Goal: Task Accomplishment & Management: Manage account settings

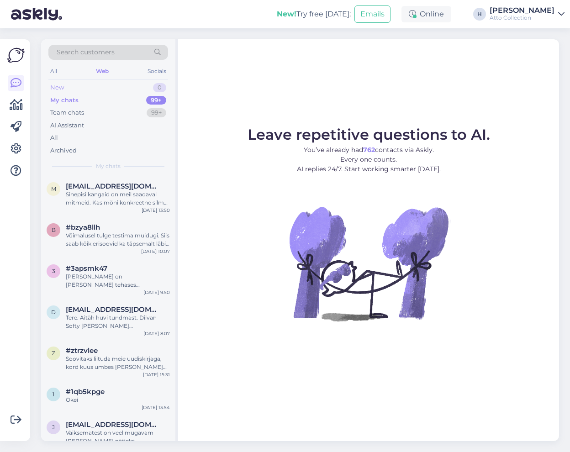
click at [59, 86] on div "New" at bounding box center [57, 87] width 14 height 9
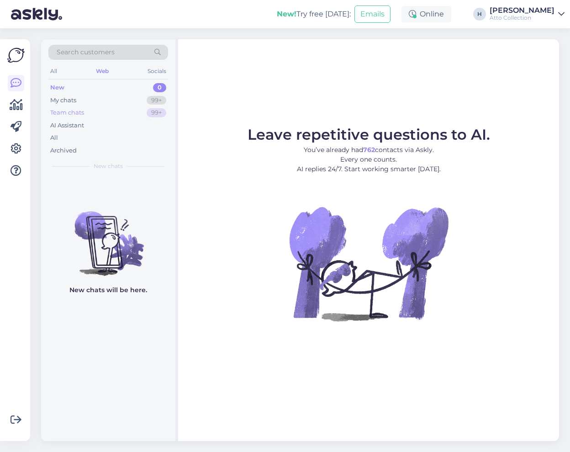
click at [73, 113] on div "Team chats" at bounding box center [67, 112] width 34 height 9
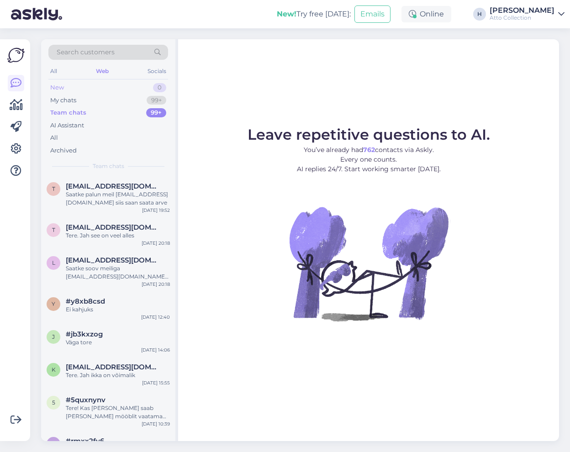
click at [69, 87] on div "New 0" at bounding box center [108, 87] width 120 height 13
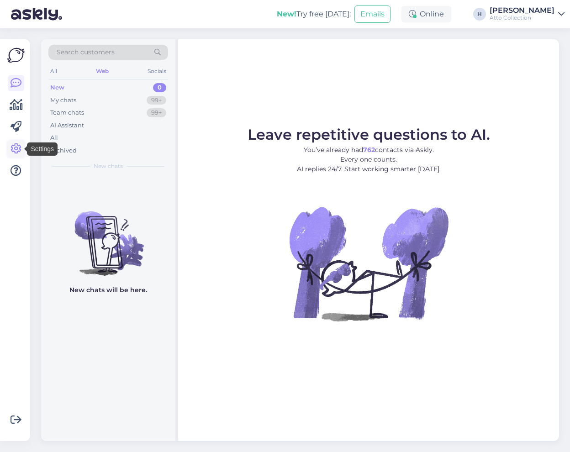
click at [13, 149] on icon at bounding box center [16, 148] width 11 height 11
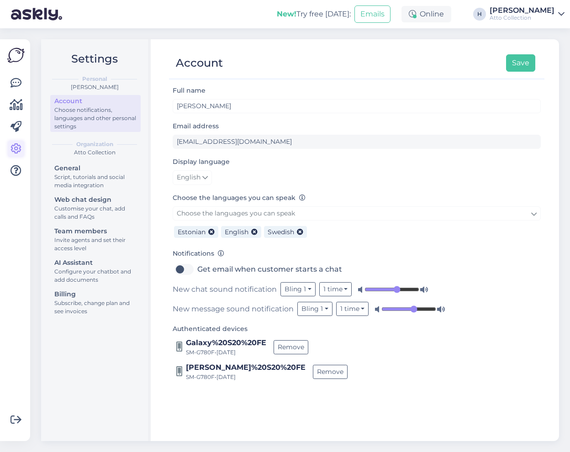
click at [14, 146] on icon at bounding box center [16, 148] width 11 height 11
click at [90, 175] on div "Script, tutorials and social media integration" at bounding box center [95, 181] width 82 height 16
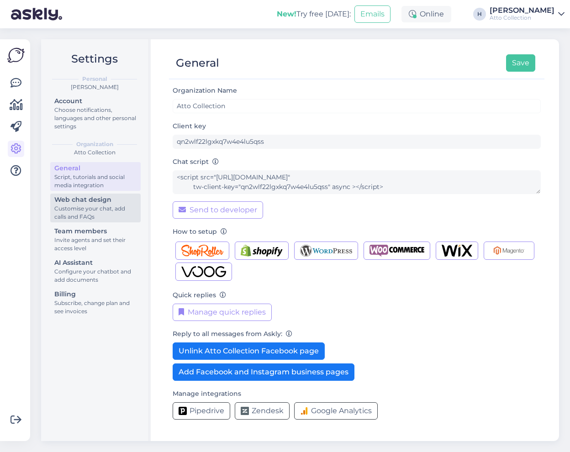
click at [66, 202] on div "Web chat design" at bounding box center [95, 200] width 82 height 10
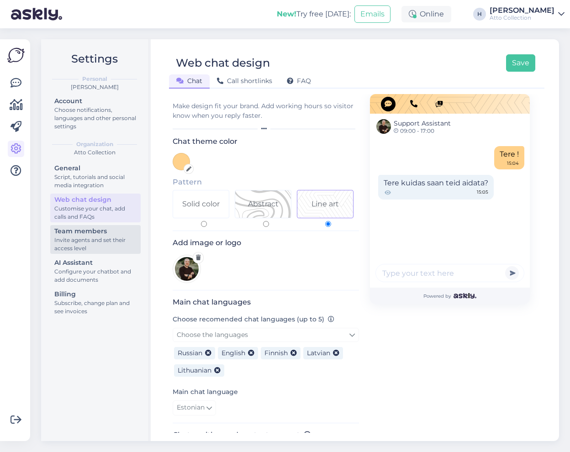
click at [85, 240] on div "Invite agents and set their access level" at bounding box center [95, 244] width 82 height 16
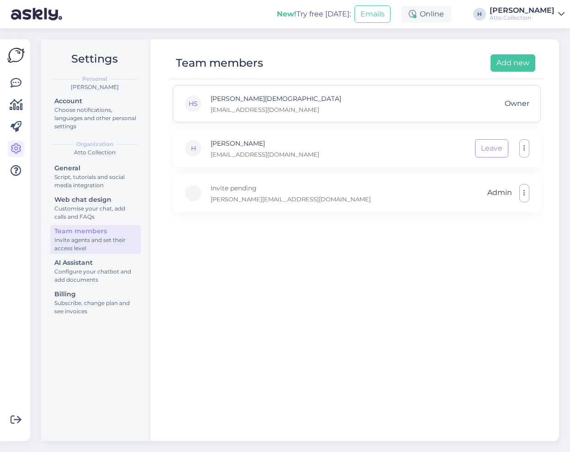
click at [240, 108] on p "[EMAIL_ADDRESS][DOMAIN_NAME]" at bounding box center [276, 110] width 131 height 8
click at [526, 194] on button "button" at bounding box center [524, 193] width 10 height 18
click at [520, 148] on button "button" at bounding box center [524, 148] width 10 height 18
click at [338, 315] on div "HS [PERSON_NAME][DEMOGRAPHIC_DATA] [EMAIL_ADDRESS][DOMAIN_NAME] Owner H Harri […" at bounding box center [357, 259] width 376 height 348
click at [83, 271] on div "Configure your chatbot and add documents" at bounding box center [95, 276] width 82 height 16
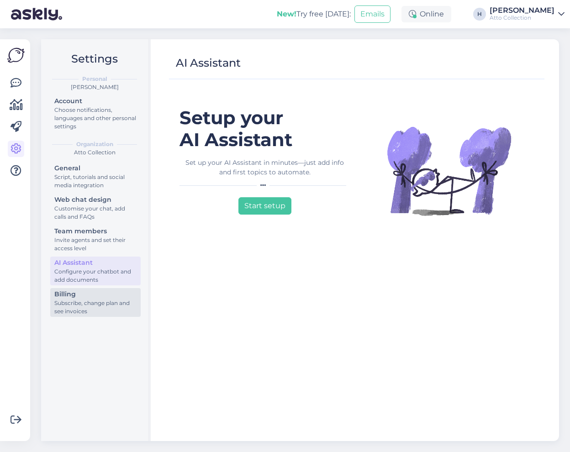
click at [82, 309] on div "Subscribe, change plan and see invoices" at bounding box center [95, 307] width 82 height 16
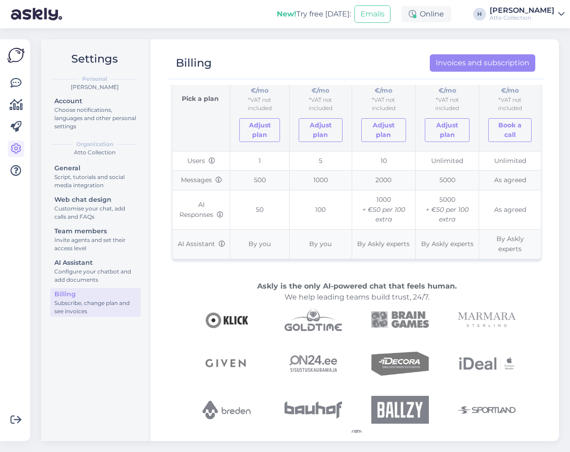
scroll to position [165, 0]
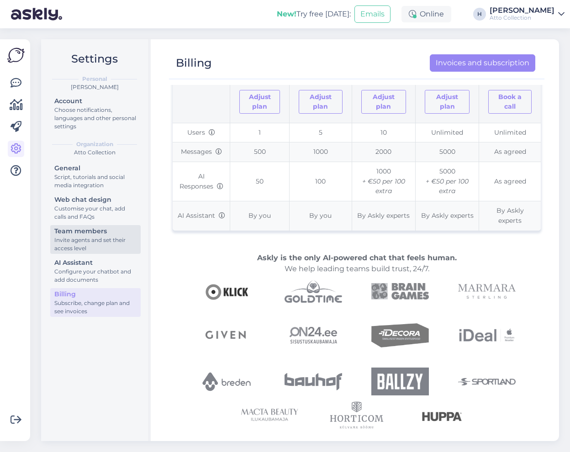
click at [88, 236] on div "Team members" at bounding box center [95, 232] width 82 height 10
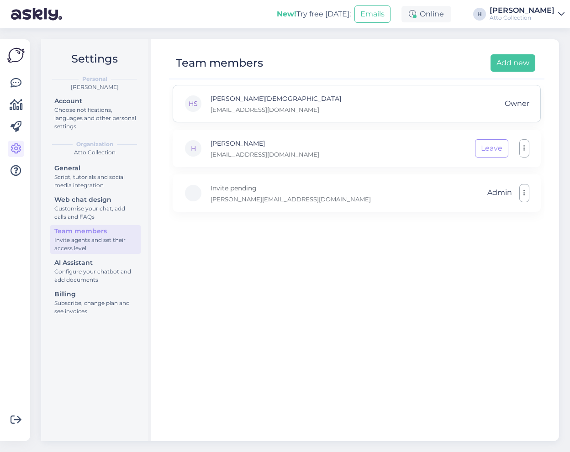
click at [240, 103] on p "[PERSON_NAME][DEMOGRAPHIC_DATA]" at bounding box center [276, 99] width 131 height 10
drag, startPoint x: 254, startPoint y: 111, endPoint x: 303, endPoint y: 110, distance: 49.4
click at [296, 110] on div "HS [PERSON_NAME][DEMOGRAPHIC_DATA] [EMAIL_ADDRESS][DOMAIN_NAME] Owner" at bounding box center [357, 103] width 368 height 37
click at [315, 108] on div "HS [PERSON_NAME][DEMOGRAPHIC_DATA] [EMAIL_ADDRESS][DOMAIN_NAME] Owner" at bounding box center [357, 103] width 368 height 37
